Goal: Check status: Check status

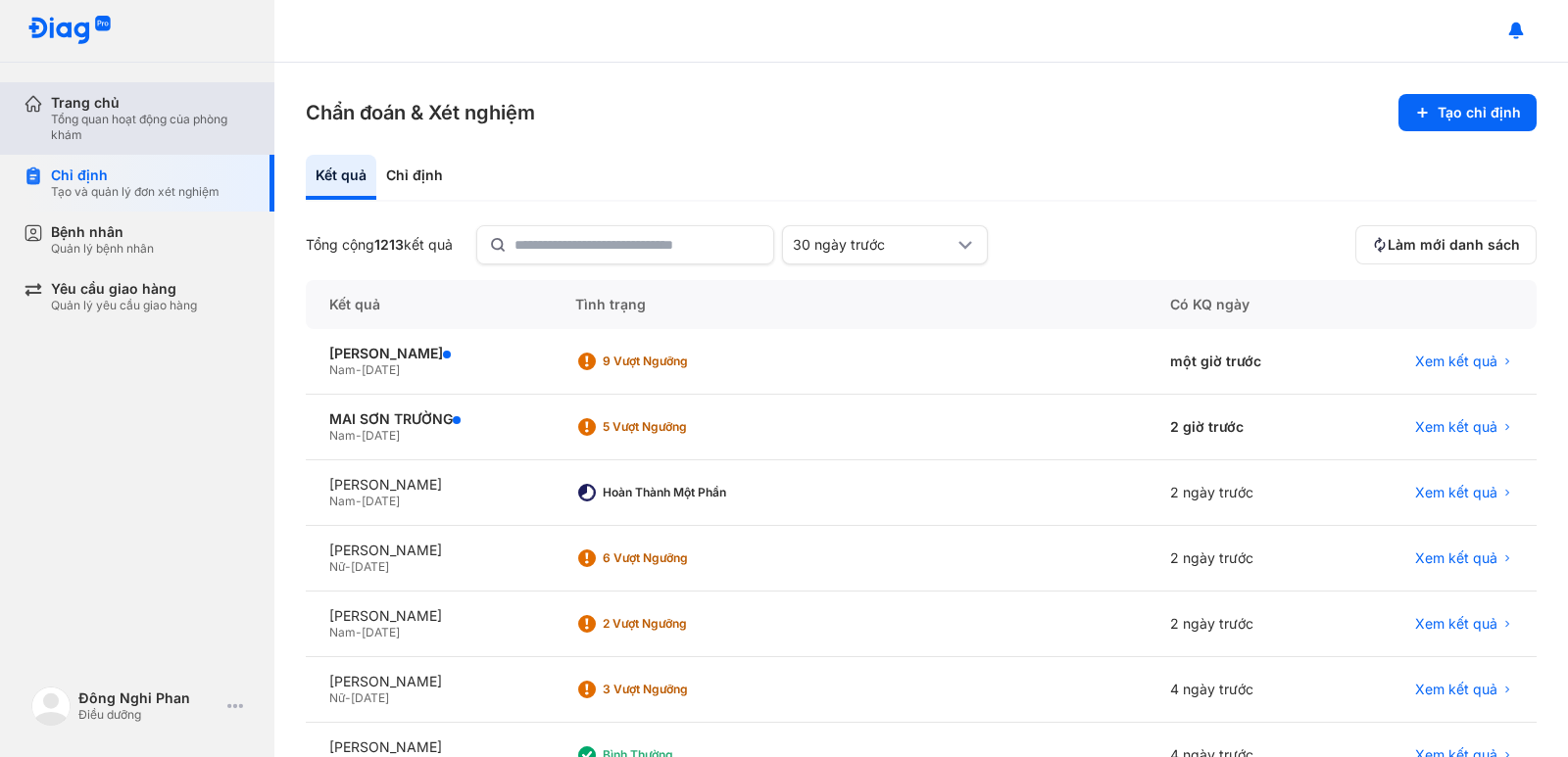
click at [127, 151] on div "Trang chủ Tổng quan hoạt động của phòng khám" at bounding box center [149, 117] width 251 height 72
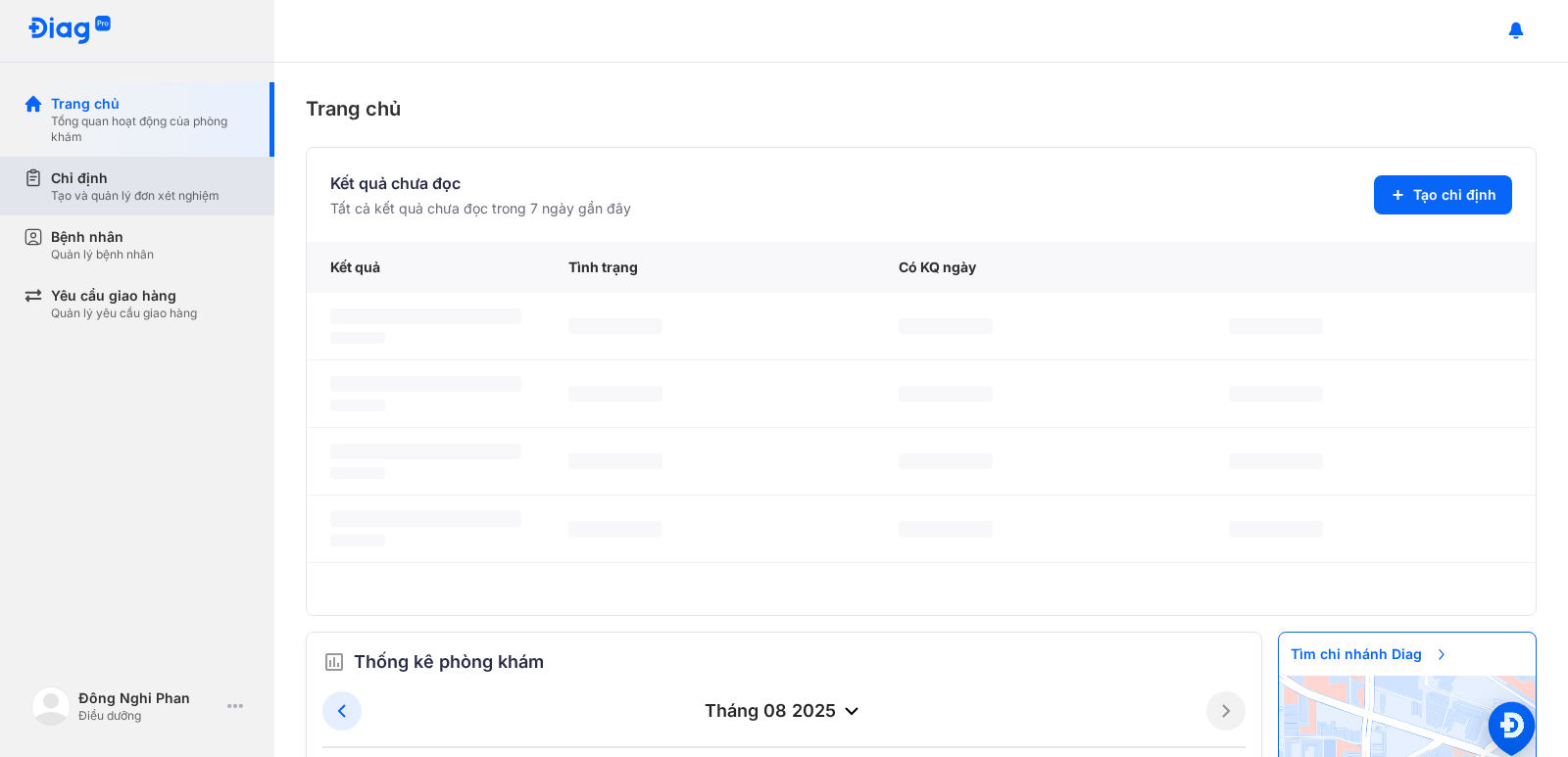
click at [117, 188] on div "Chỉ định" at bounding box center [135, 179] width 169 height 20
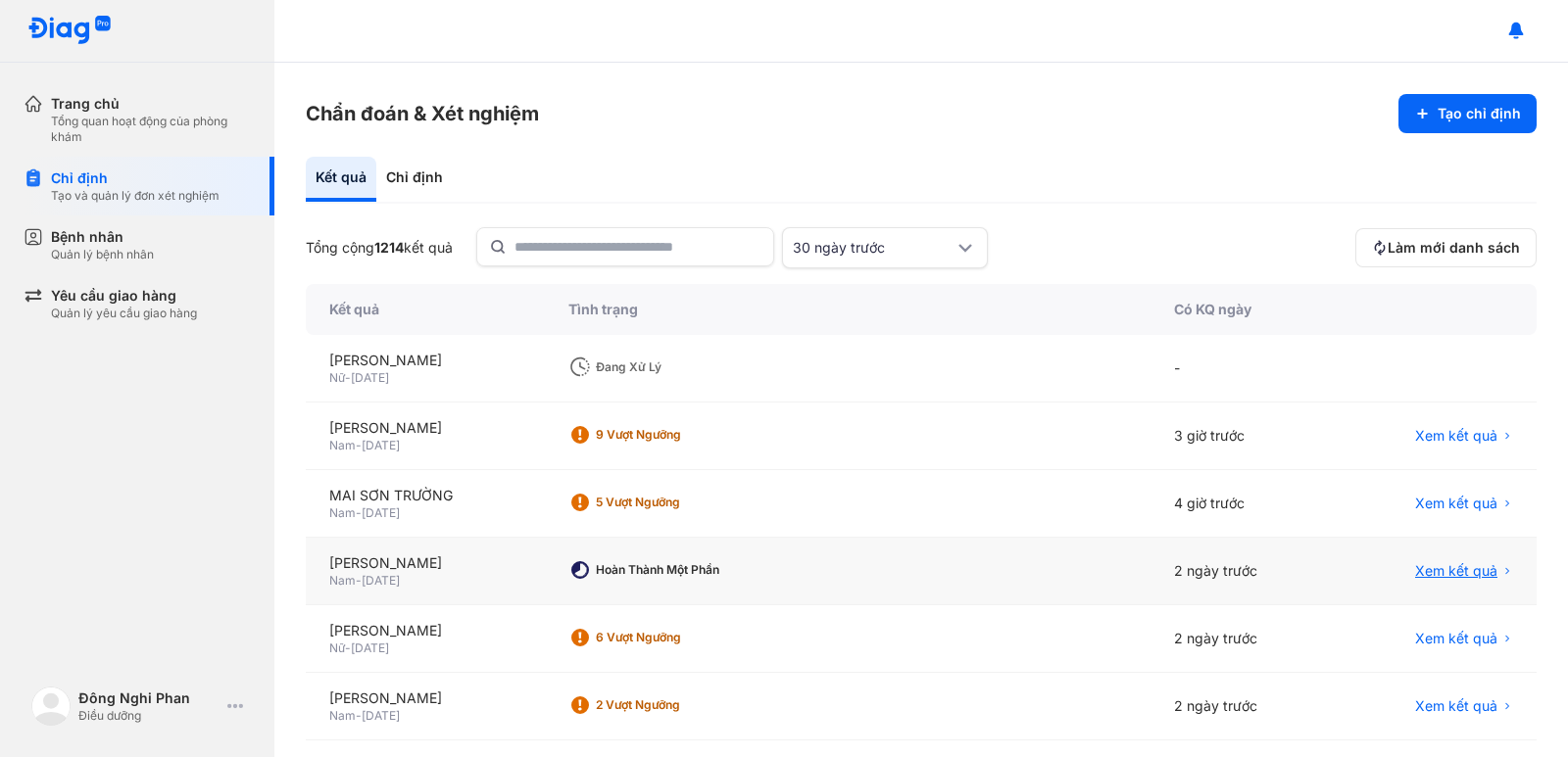
click at [1472, 576] on span "Xem kết quả" at bounding box center [1455, 571] width 82 height 20
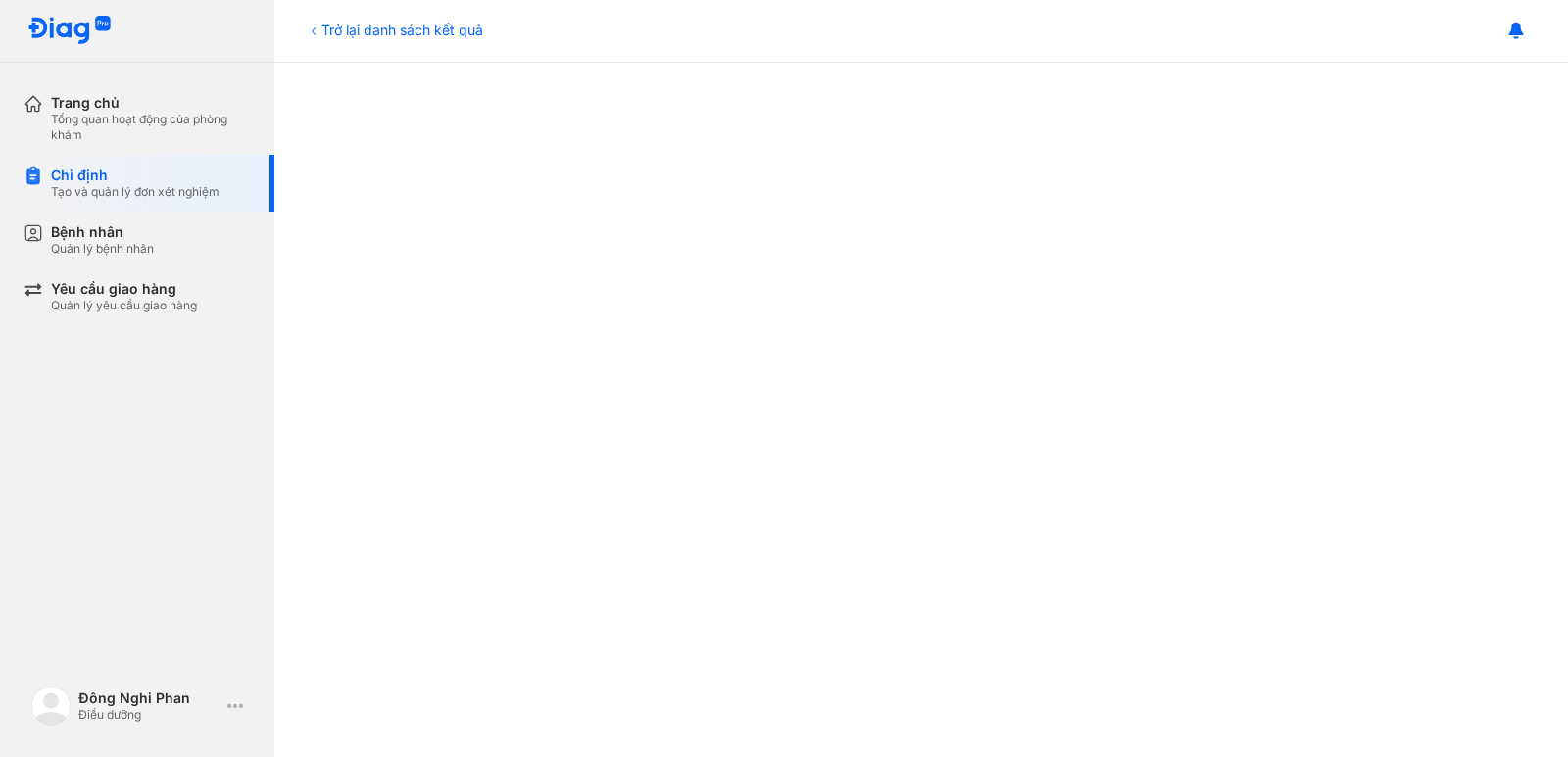
scroll to position [686, 0]
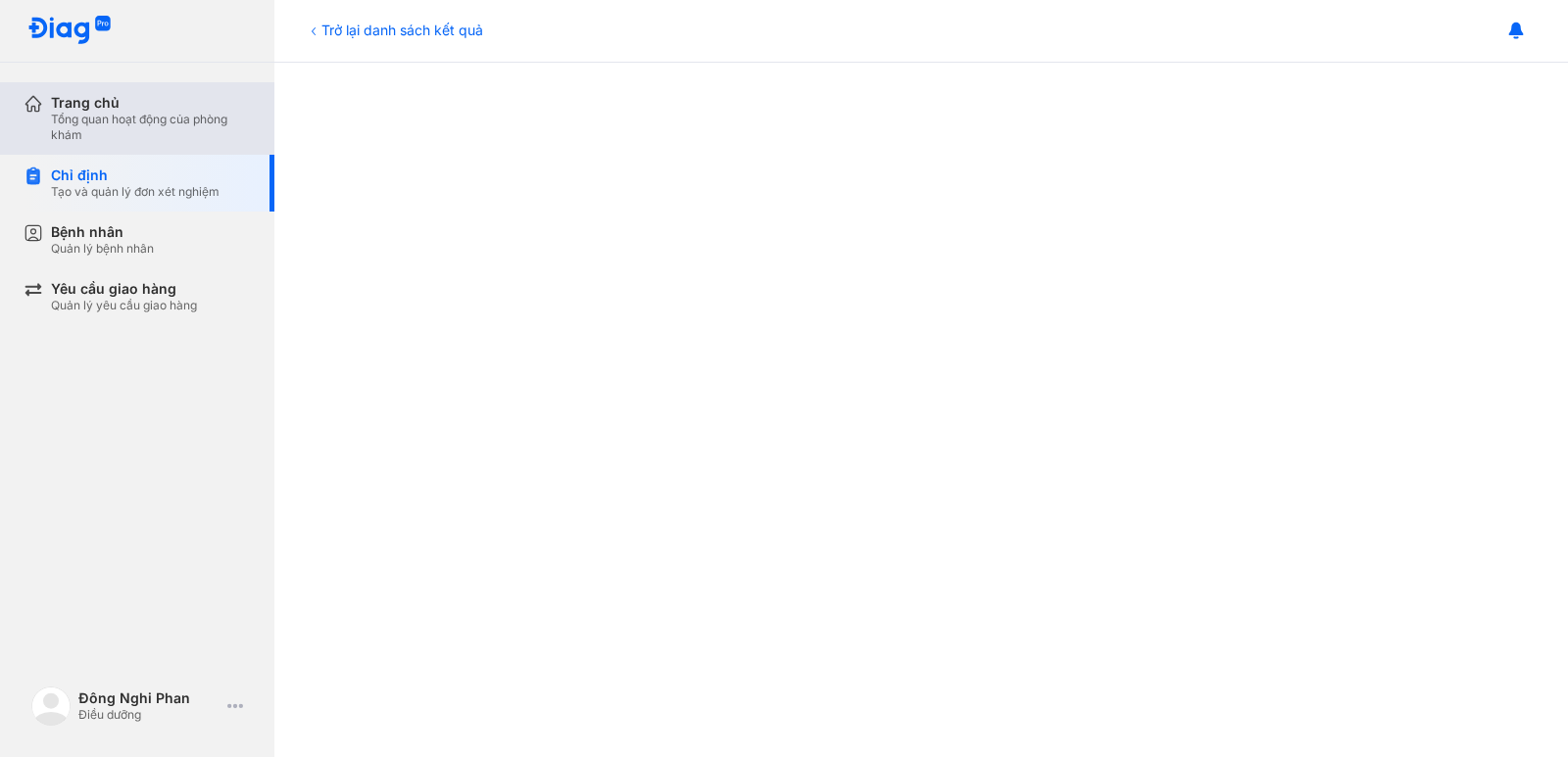
click at [135, 113] on div "Tổng quan hoạt động của phòng khám" at bounding box center [151, 127] width 199 height 32
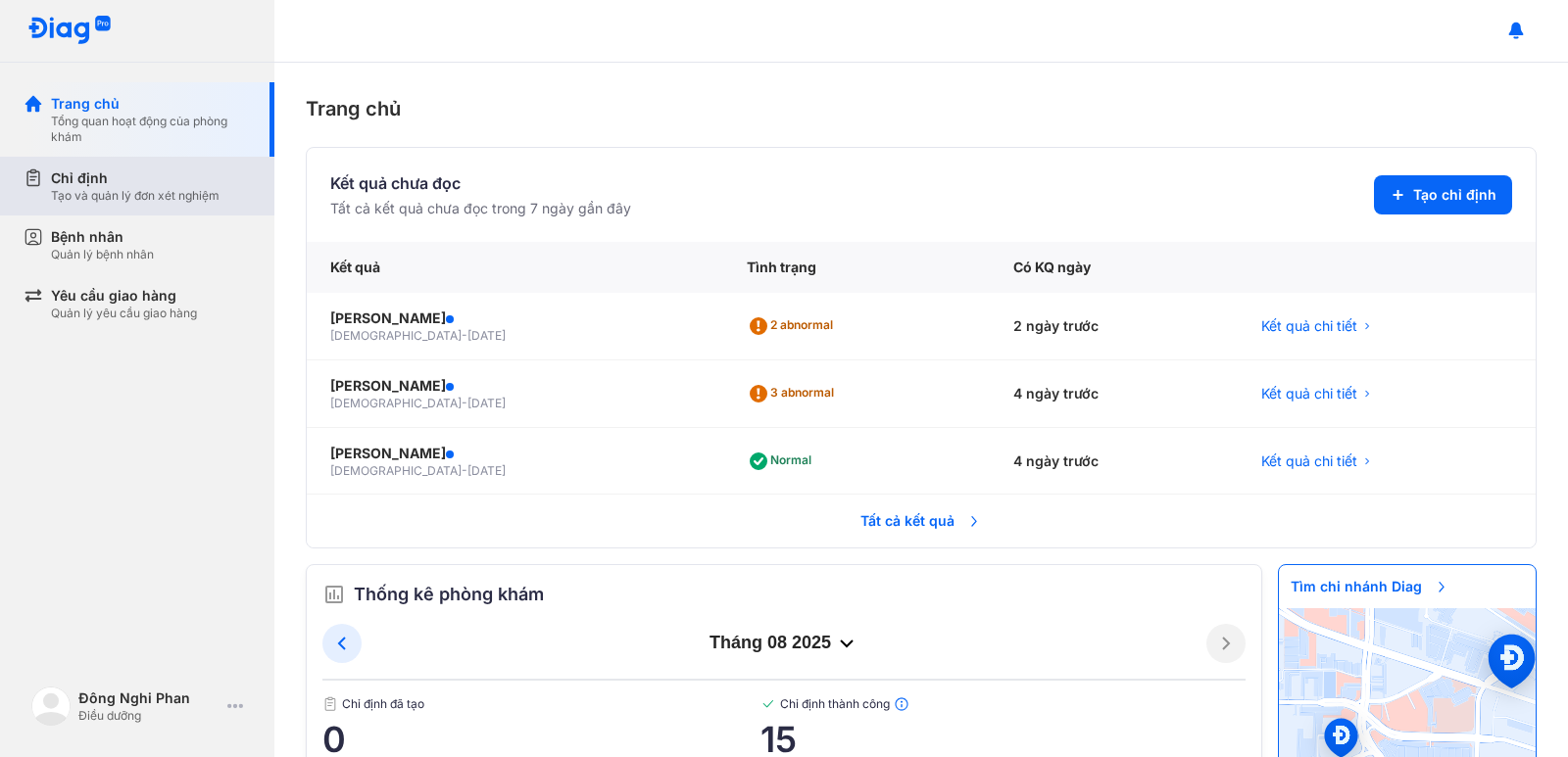
click at [100, 200] on div "Tạo và quản lý đơn xét nghiệm" at bounding box center [135, 196] width 169 height 16
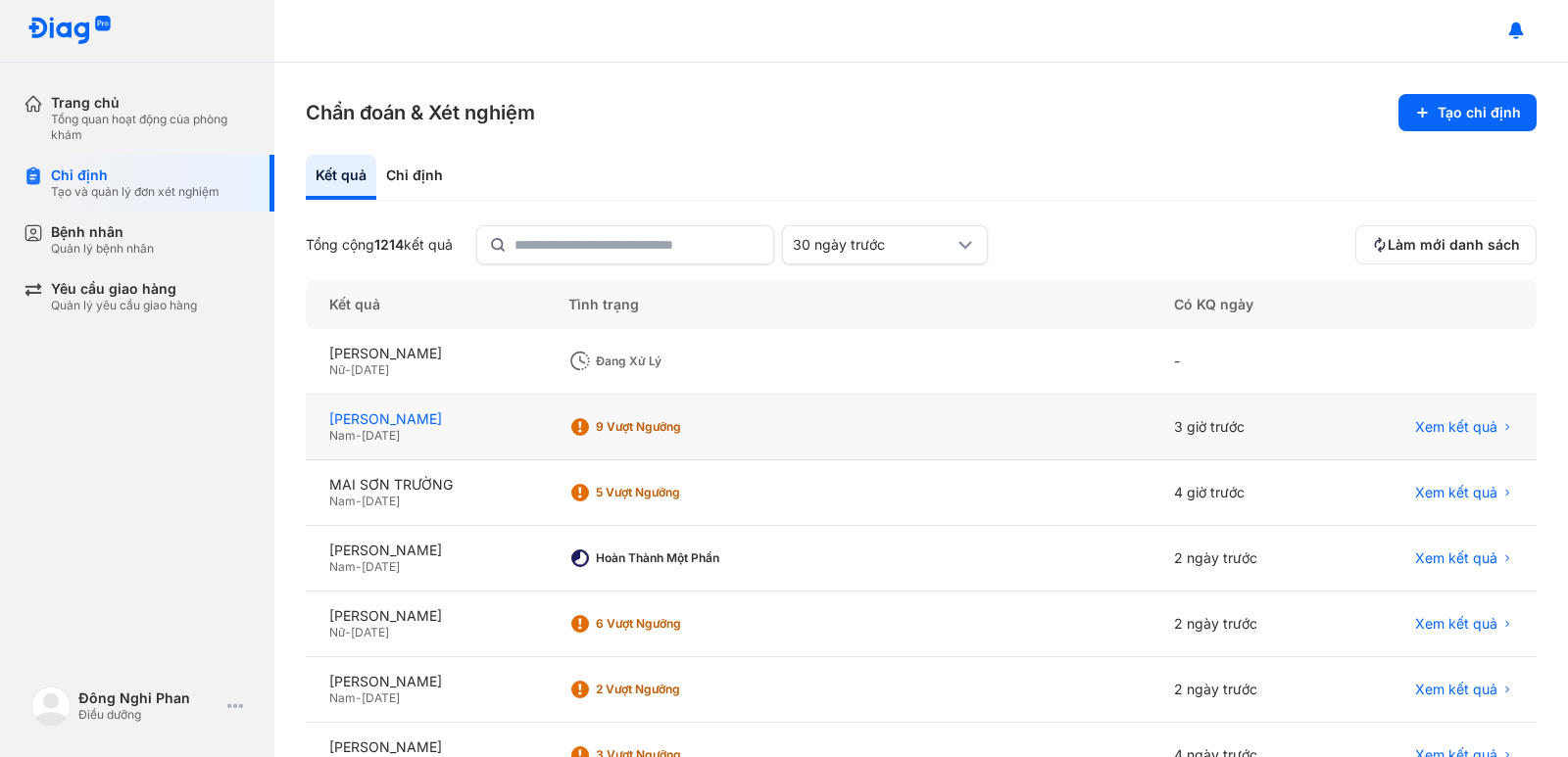
click at [447, 413] on div "[PERSON_NAME]" at bounding box center [425, 419] width 192 height 18
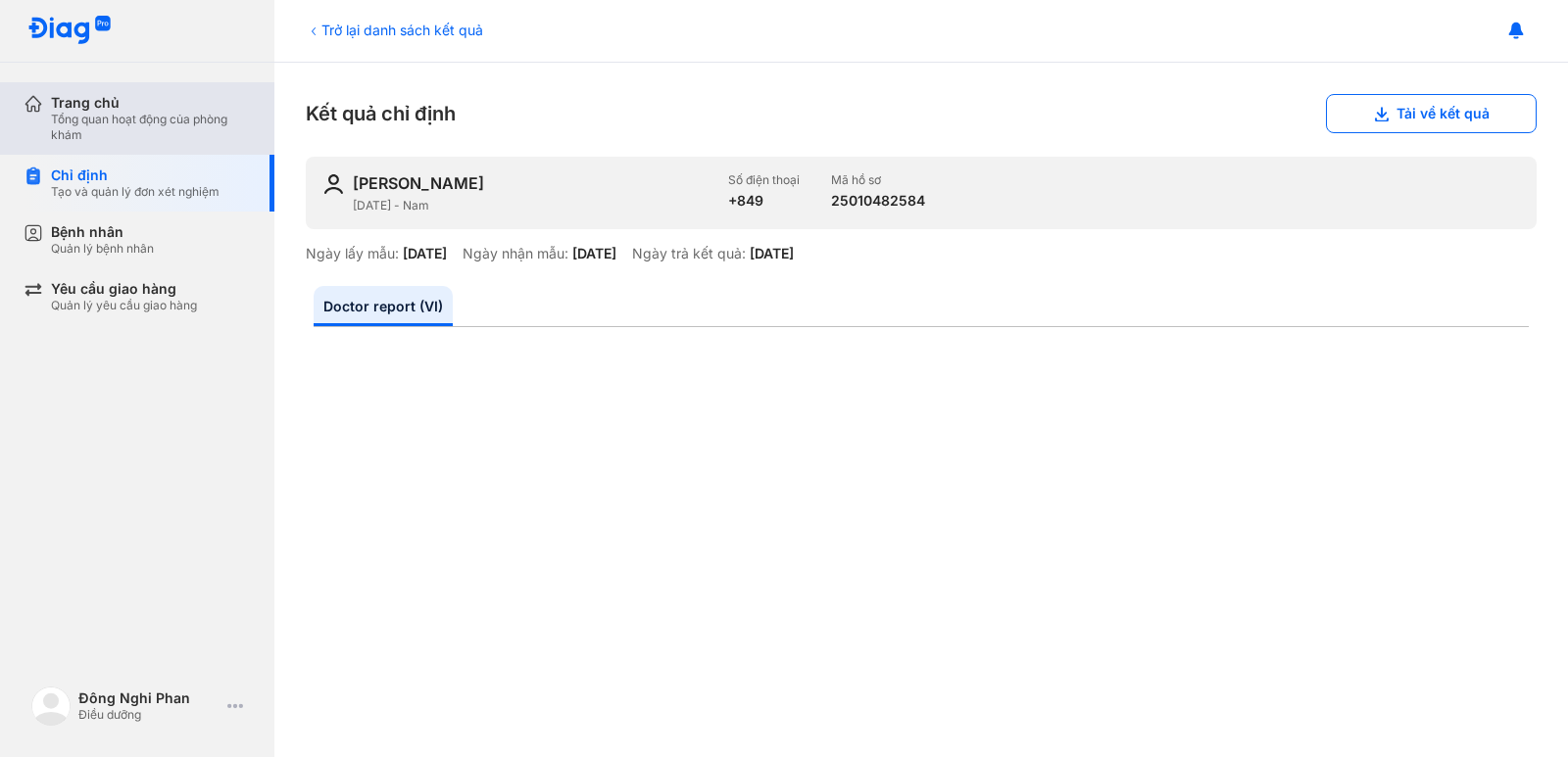
click at [59, 123] on div "Tổng quan hoạt động của phòng khám" at bounding box center [151, 127] width 199 height 32
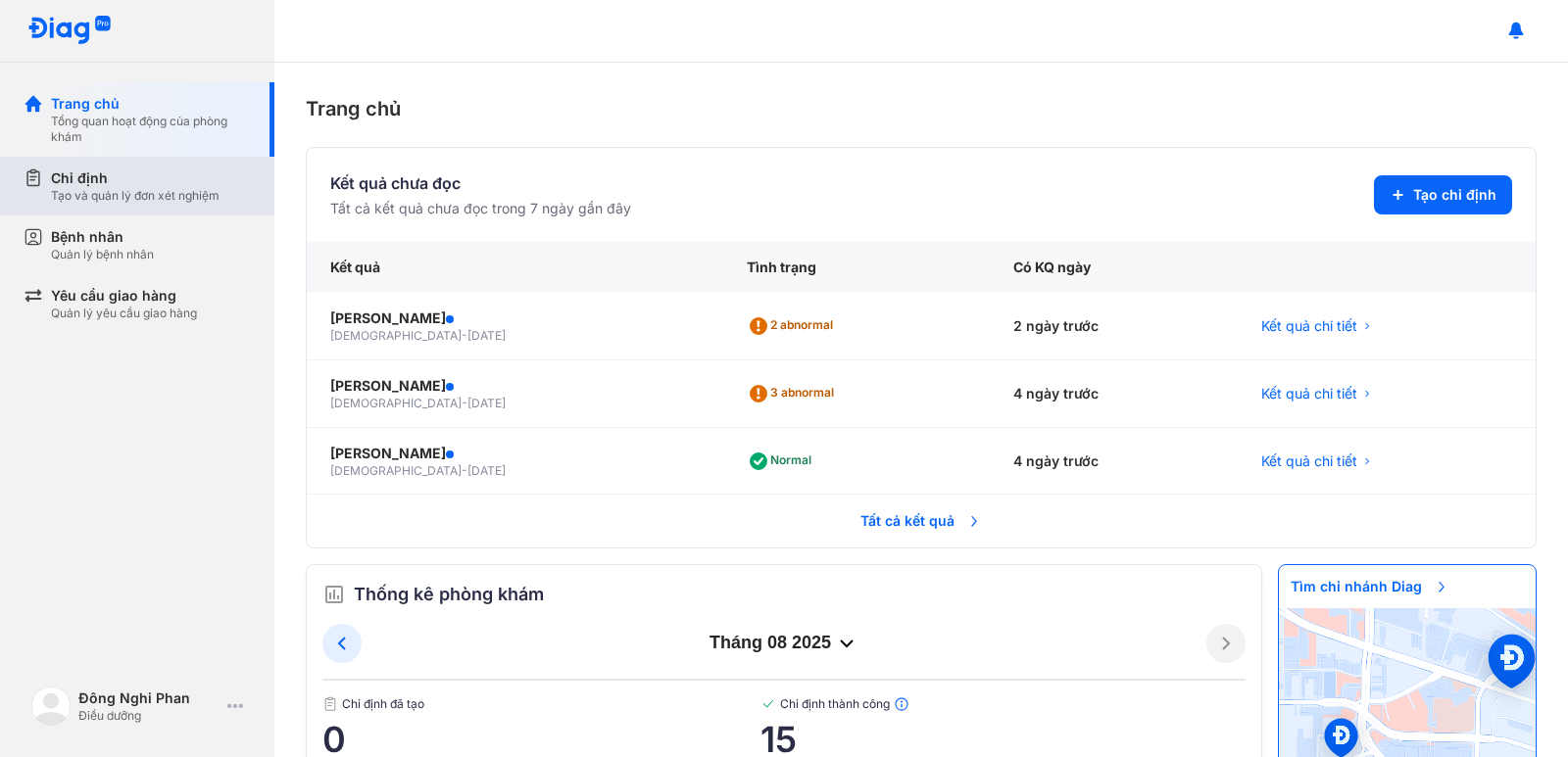
click at [115, 177] on div "Chỉ định" at bounding box center [135, 179] width 169 height 20
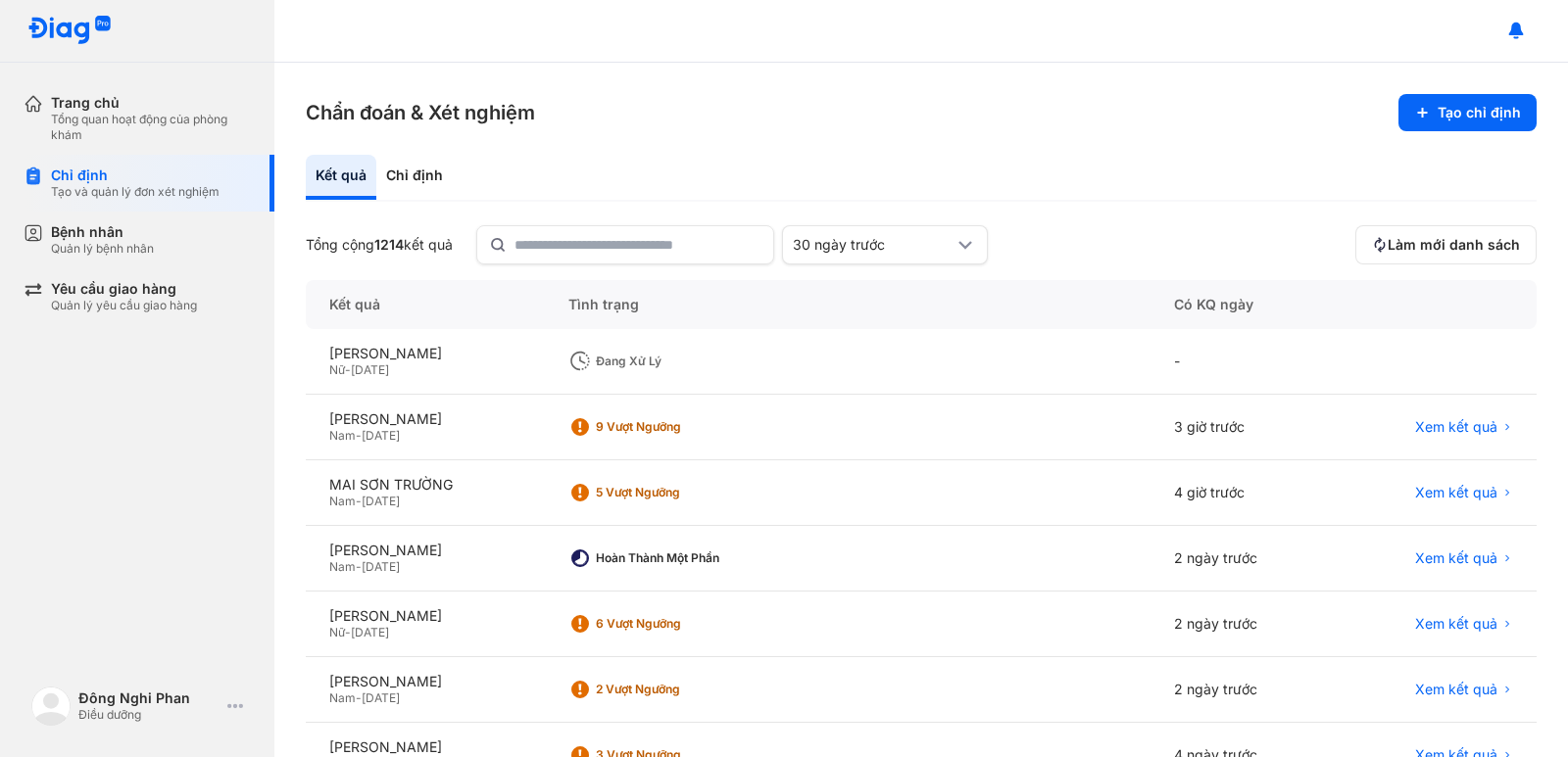
click at [642, 363] on div "Đang xử lý" at bounding box center [673, 361] width 157 height 16
click at [459, 354] on div "PHẠM NGỌC MINH THẢO" at bounding box center [425, 353] width 192 height 18
click at [944, 406] on div "9 Vượt ngưỡng" at bounding box center [847, 427] width 604 height 65
click at [949, 404] on div "9 Vượt ngưỡng" at bounding box center [847, 427] width 604 height 65
